Goal: Navigation & Orientation: Find specific page/section

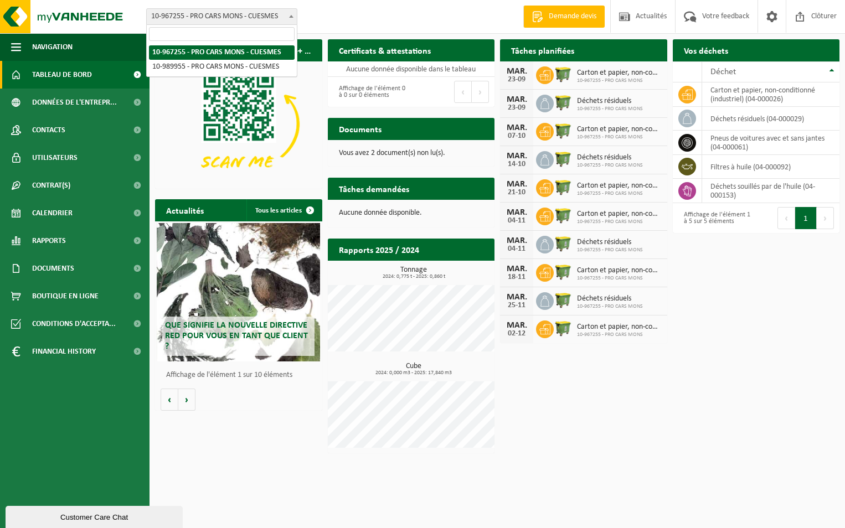
click at [288, 15] on span at bounding box center [291, 16] width 11 height 14
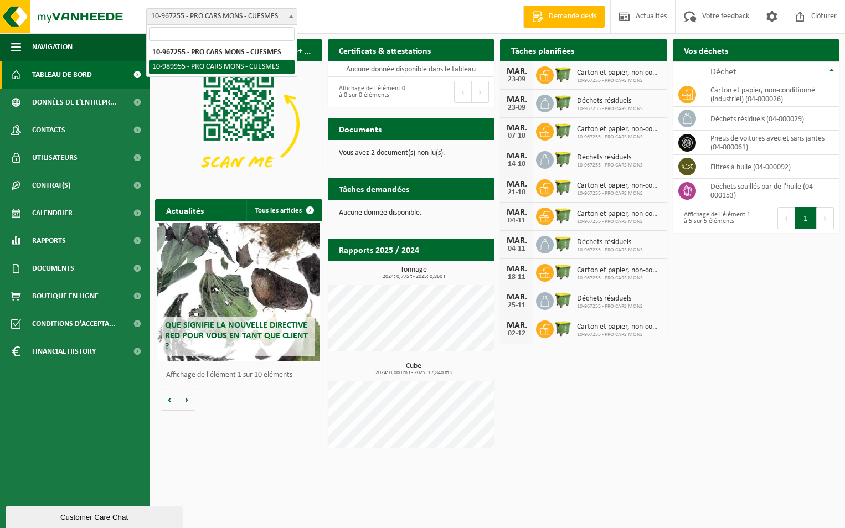
select select "168832"
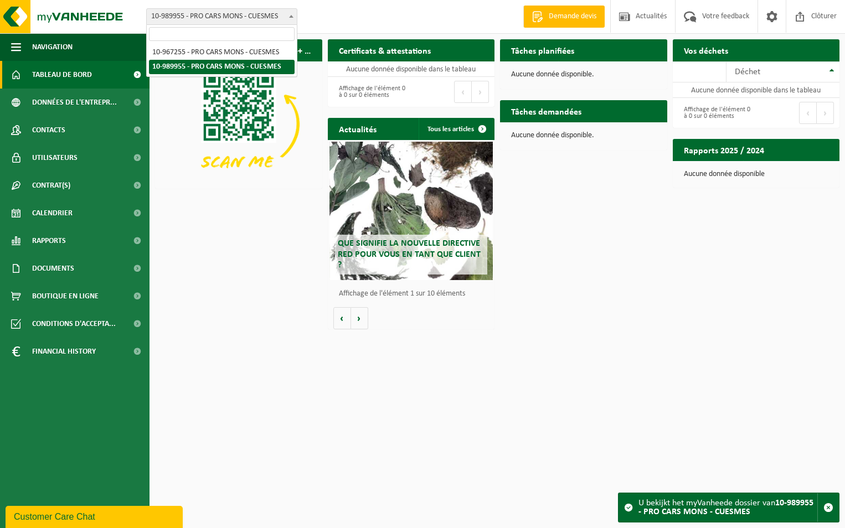
click at [289, 14] on span at bounding box center [291, 16] width 11 height 14
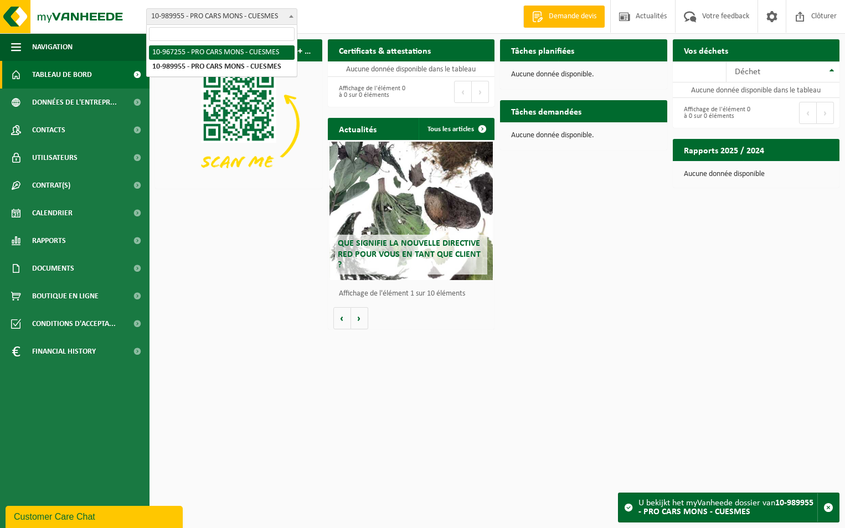
select select "153596"
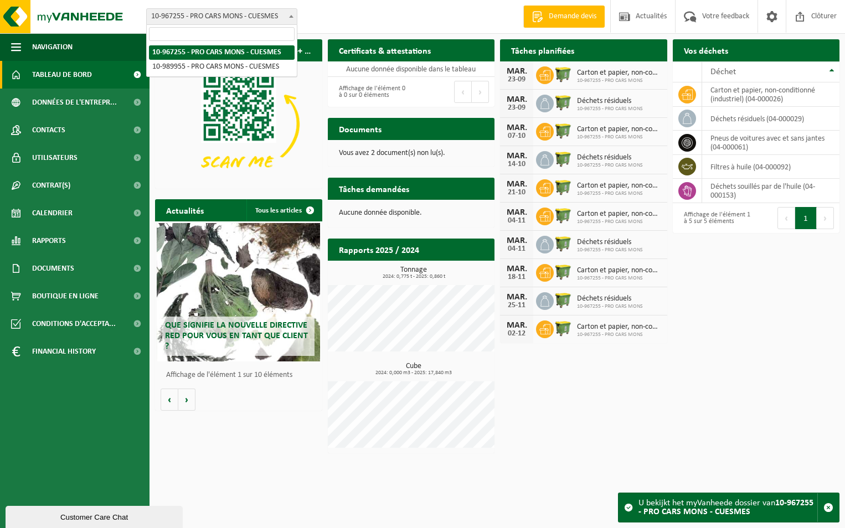
click at [252, 23] on span "10-967255 - PRO CARS MONS - CUESMES" at bounding box center [222, 16] width 150 height 15
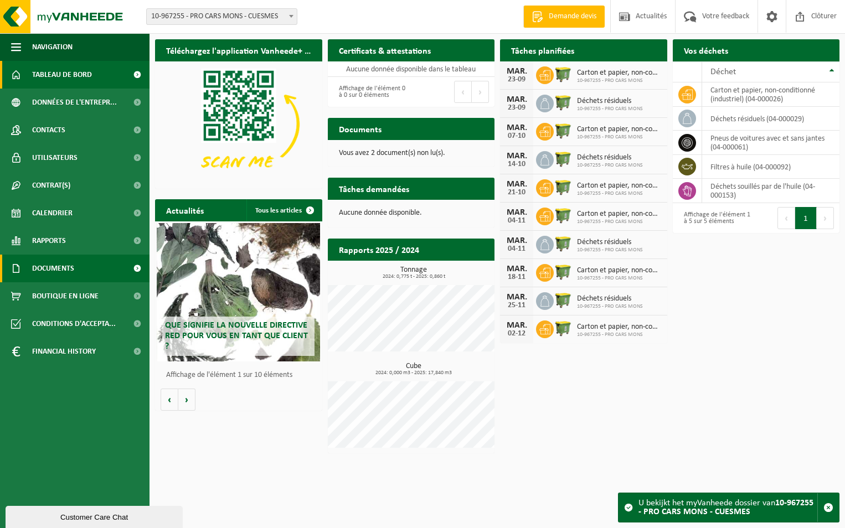
click at [73, 271] on span "Documents" at bounding box center [53, 269] width 42 height 28
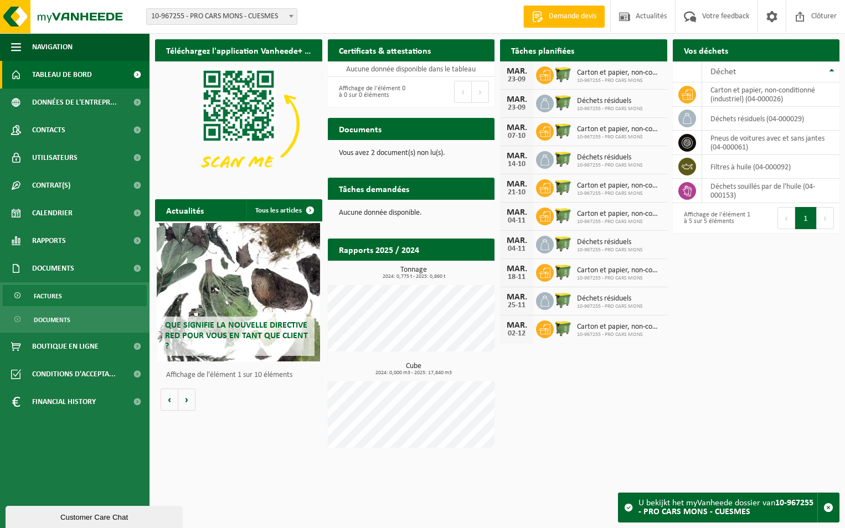
click at [74, 298] on link "Factures" at bounding box center [75, 295] width 144 height 21
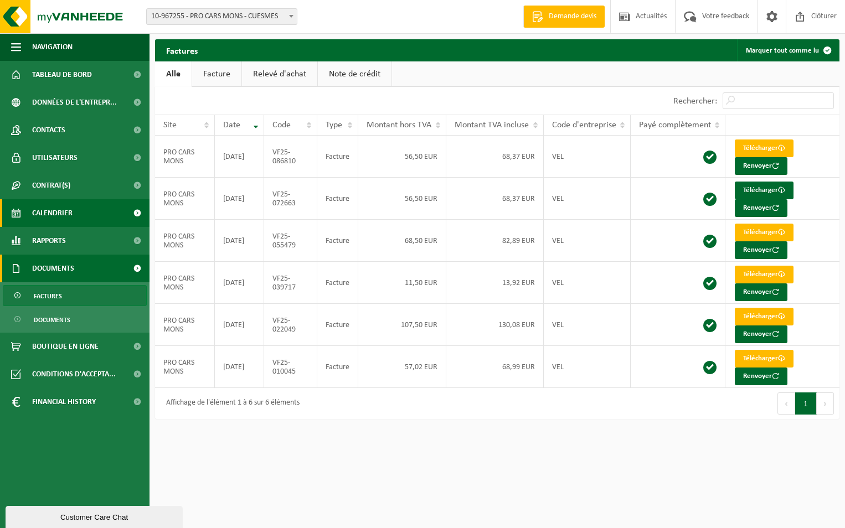
click at [76, 216] on link "Calendrier" at bounding box center [74, 213] width 149 height 28
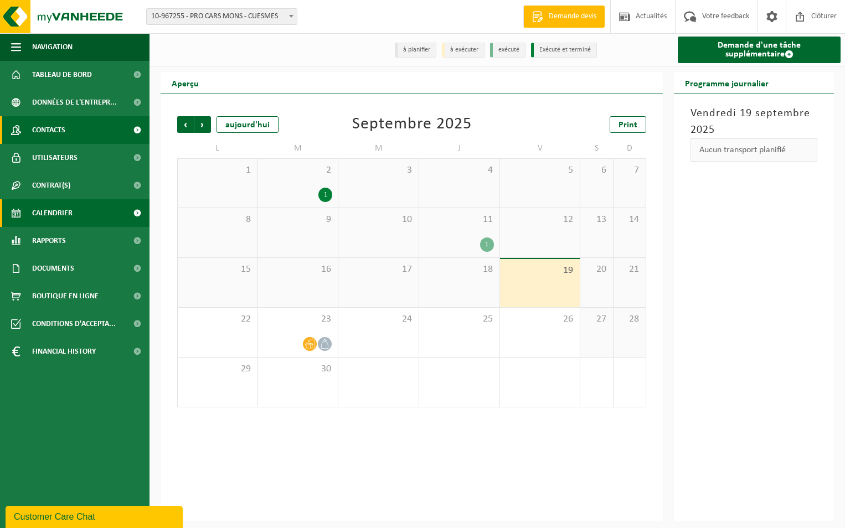
click at [81, 132] on link "Contacts" at bounding box center [74, 130] width 149 height 28
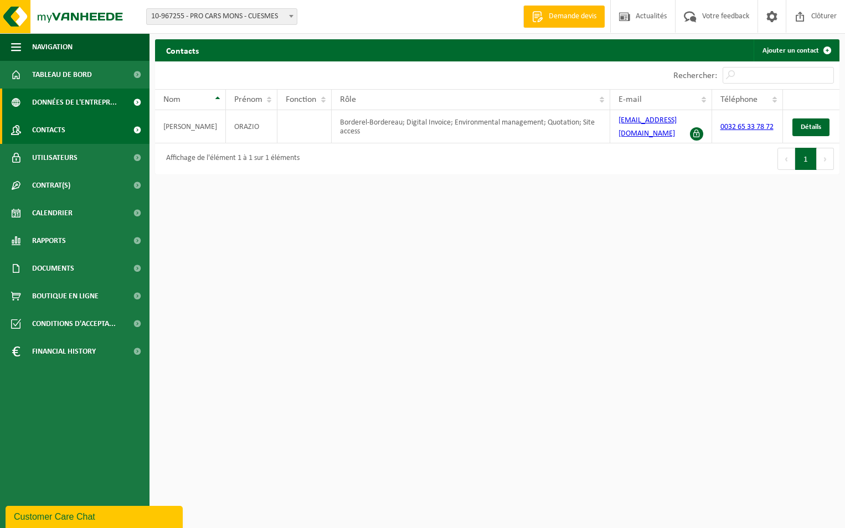
click at [76, 105] on span "Données de l'entrepr..." at bounding box center [74, 103] width 85 height 28
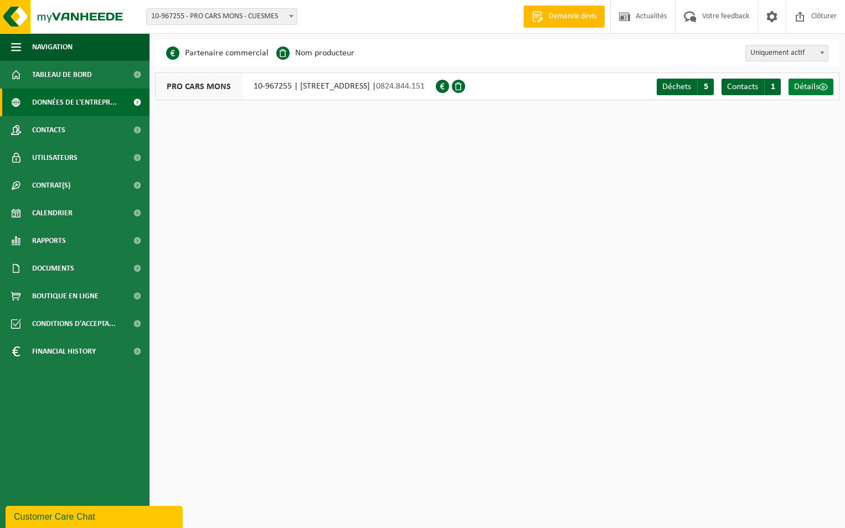
click at [820, 86] on span at bounding box center [823, 86] width 9 height 9
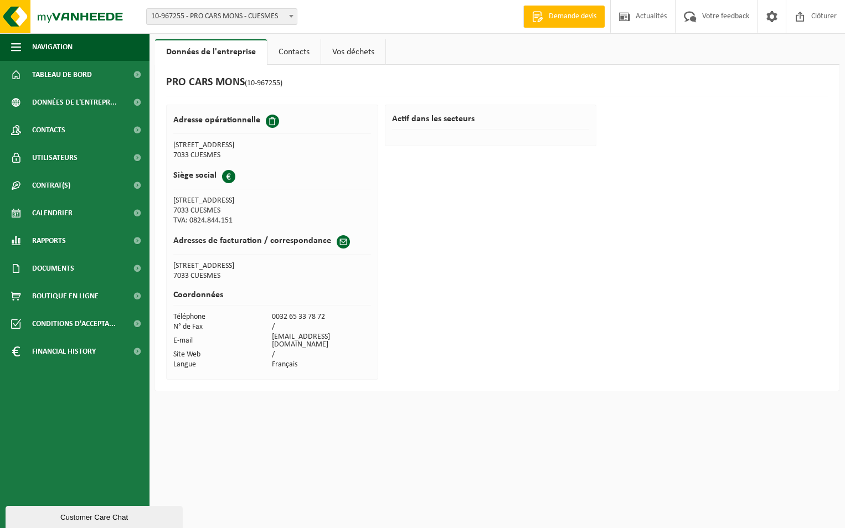
click at [89, 517] on div "Customer Care Chat" at bounding box center [94, 517] width 161 height 8
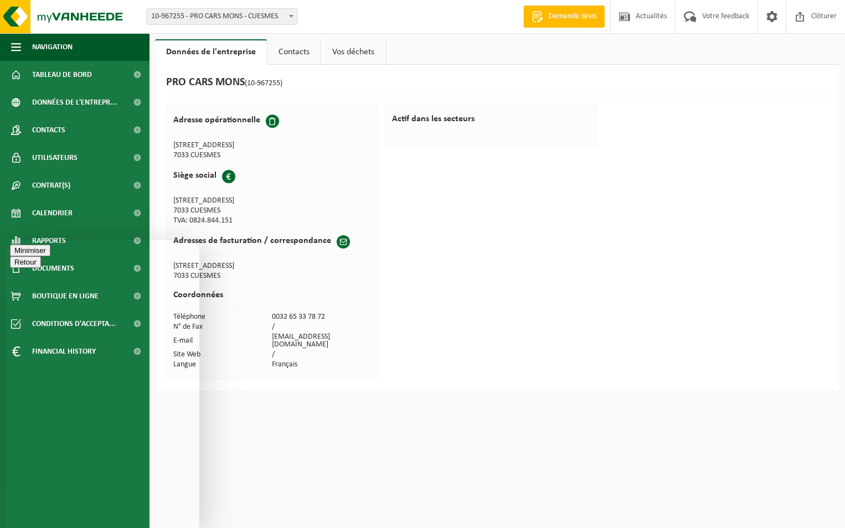
click at [50, 254] on button "Minimiser" at bounding box center [30, 251] width 40 height 12
